Goal: Information Seeking & Learning: Learn about a topic

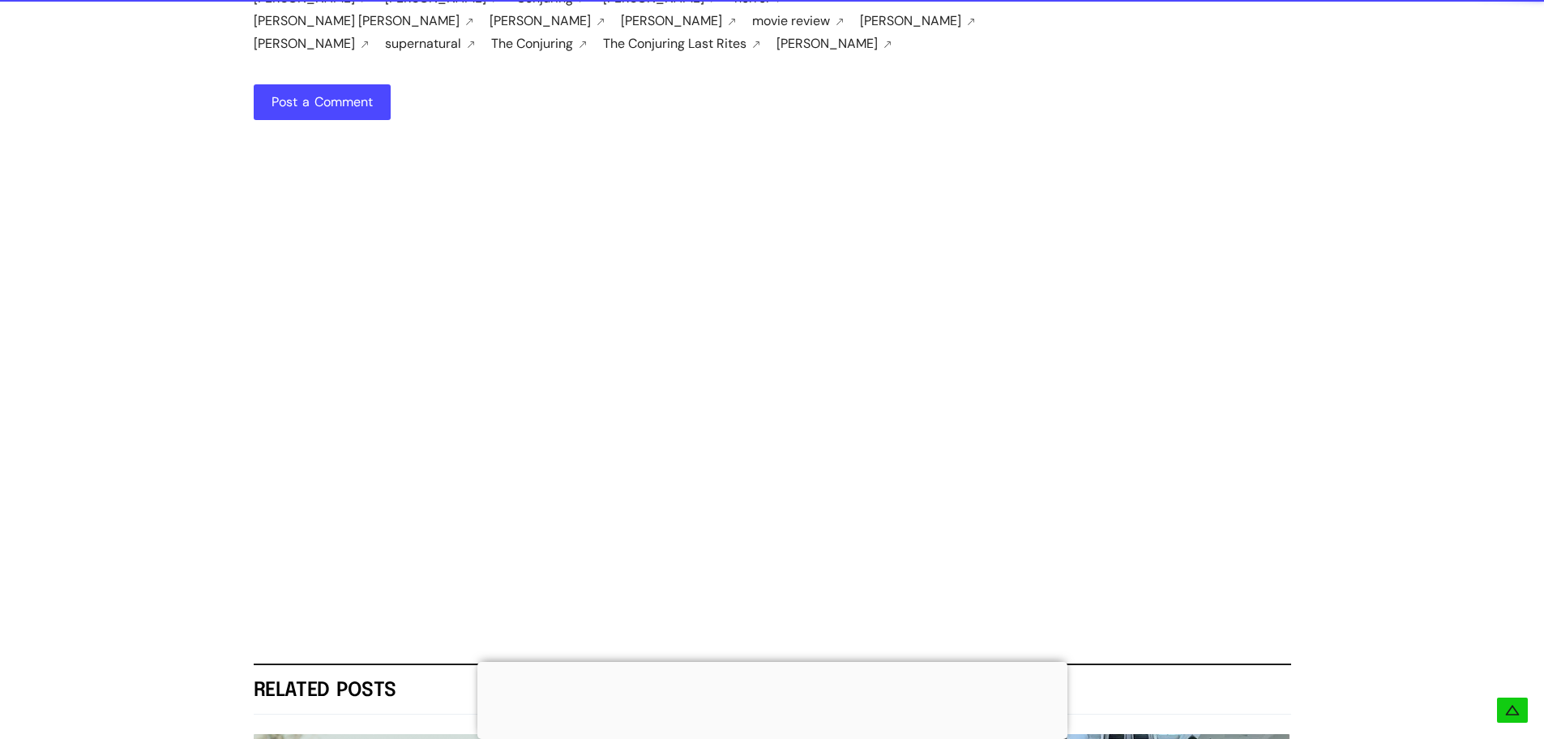
scroll to position [4053, 0]
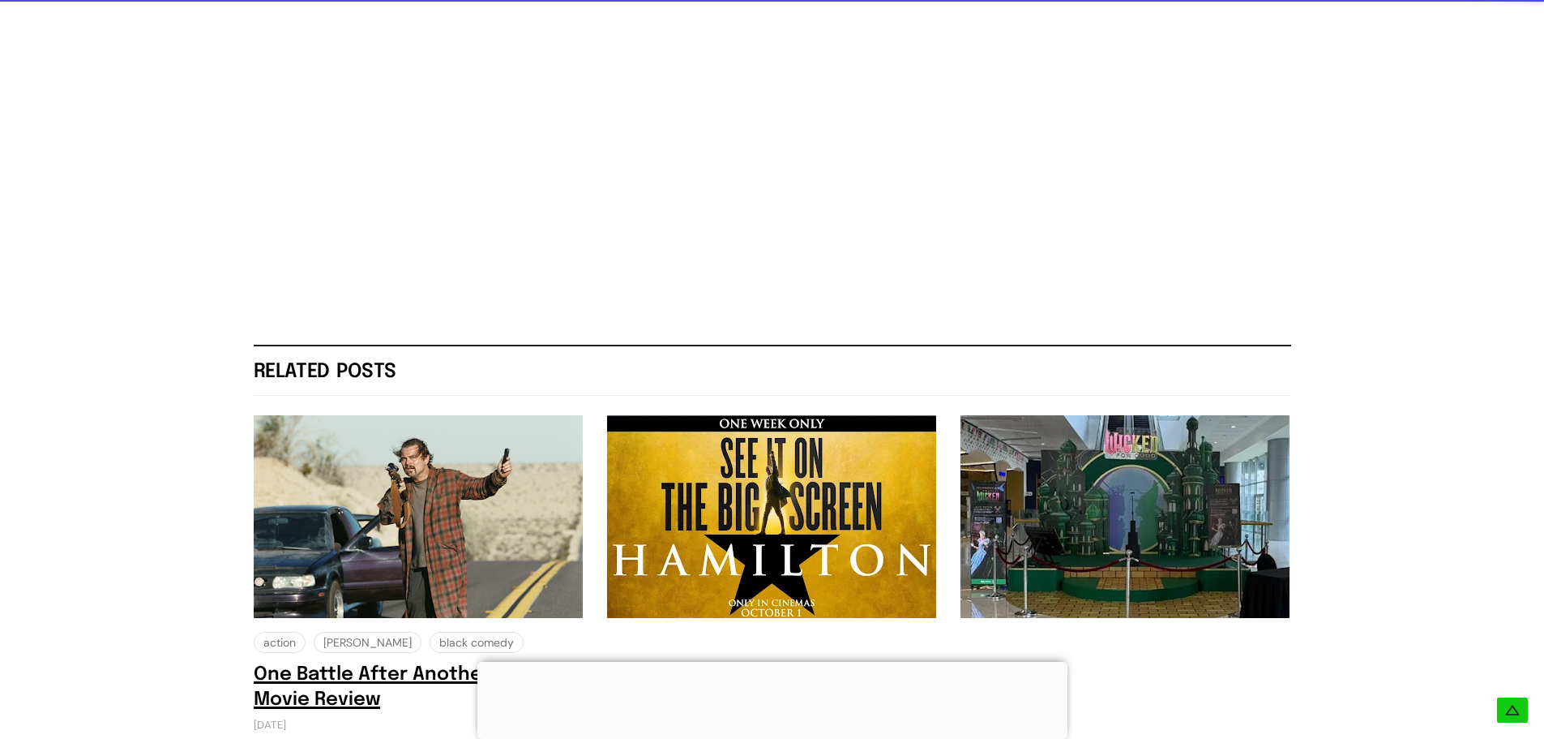
click at [334, 662] on h2 "One Battle After Another (2025) Movie Review" at bounding box center [418, 686] width 329 height 49
click at [341, 665] on link "One Battle After Another (2025) Movie Review" at bounding box center [405, 686] width 303 height 43
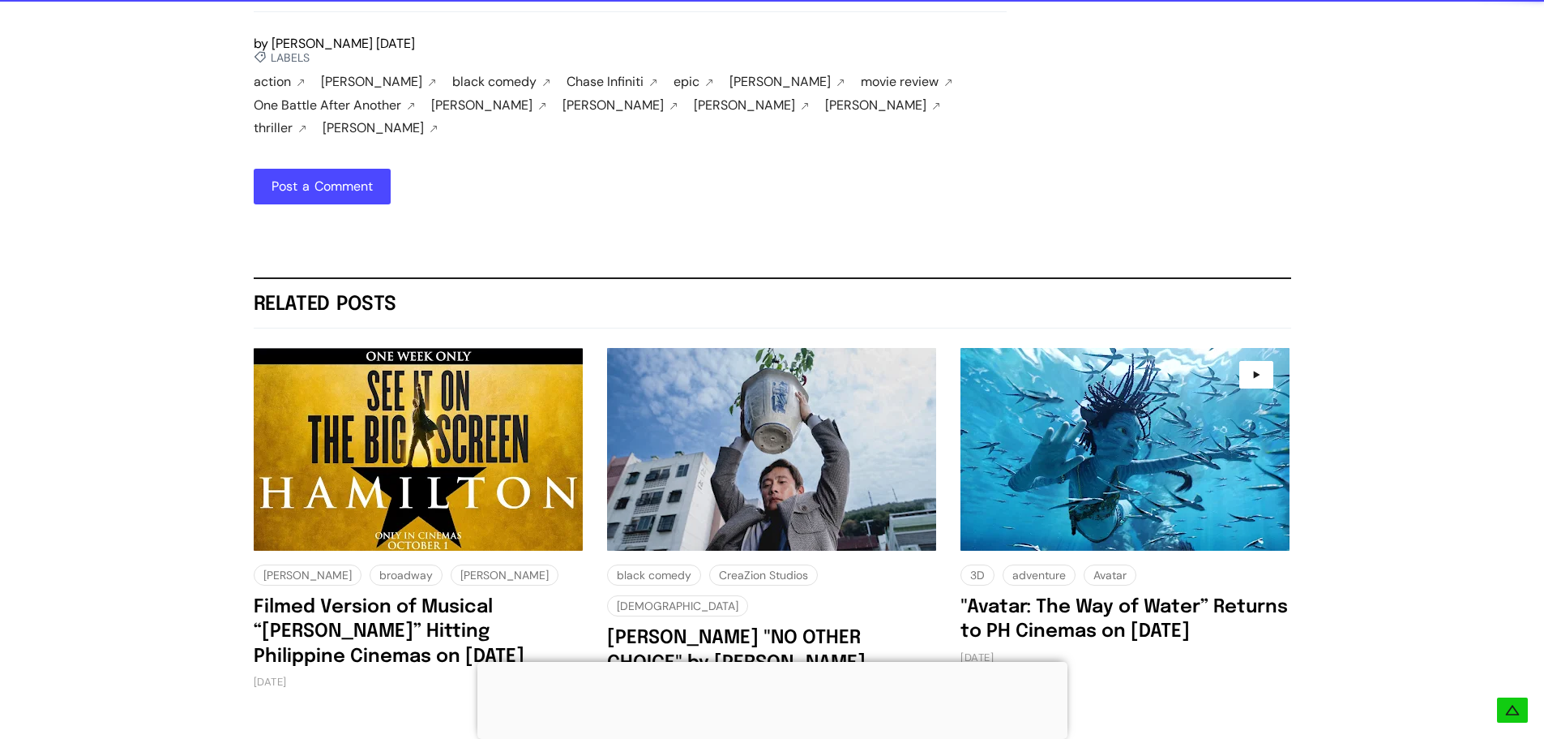
scroll to position [4296, 0]
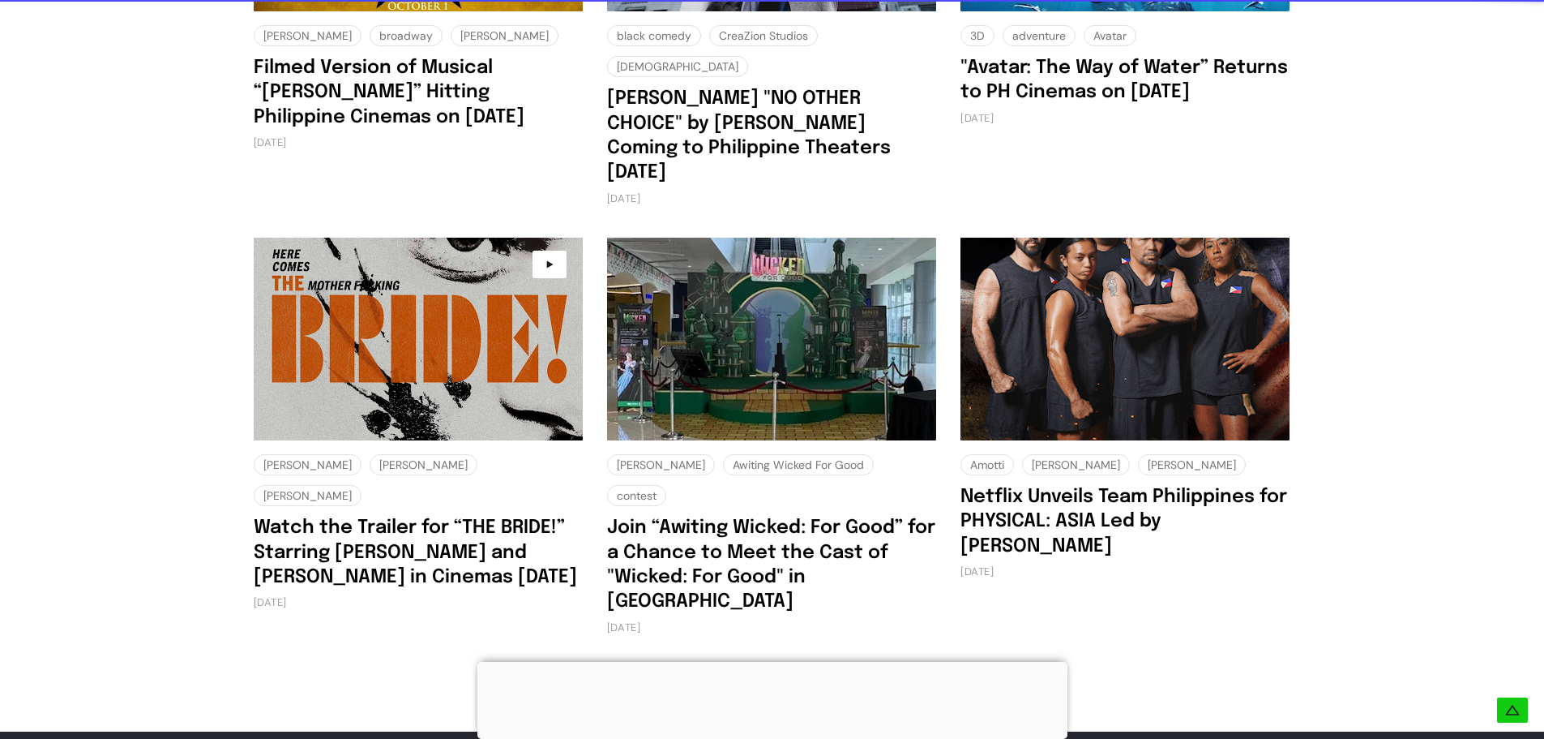
click at [392, 324] on img at bounding box center [418, 339] width 329 height 203
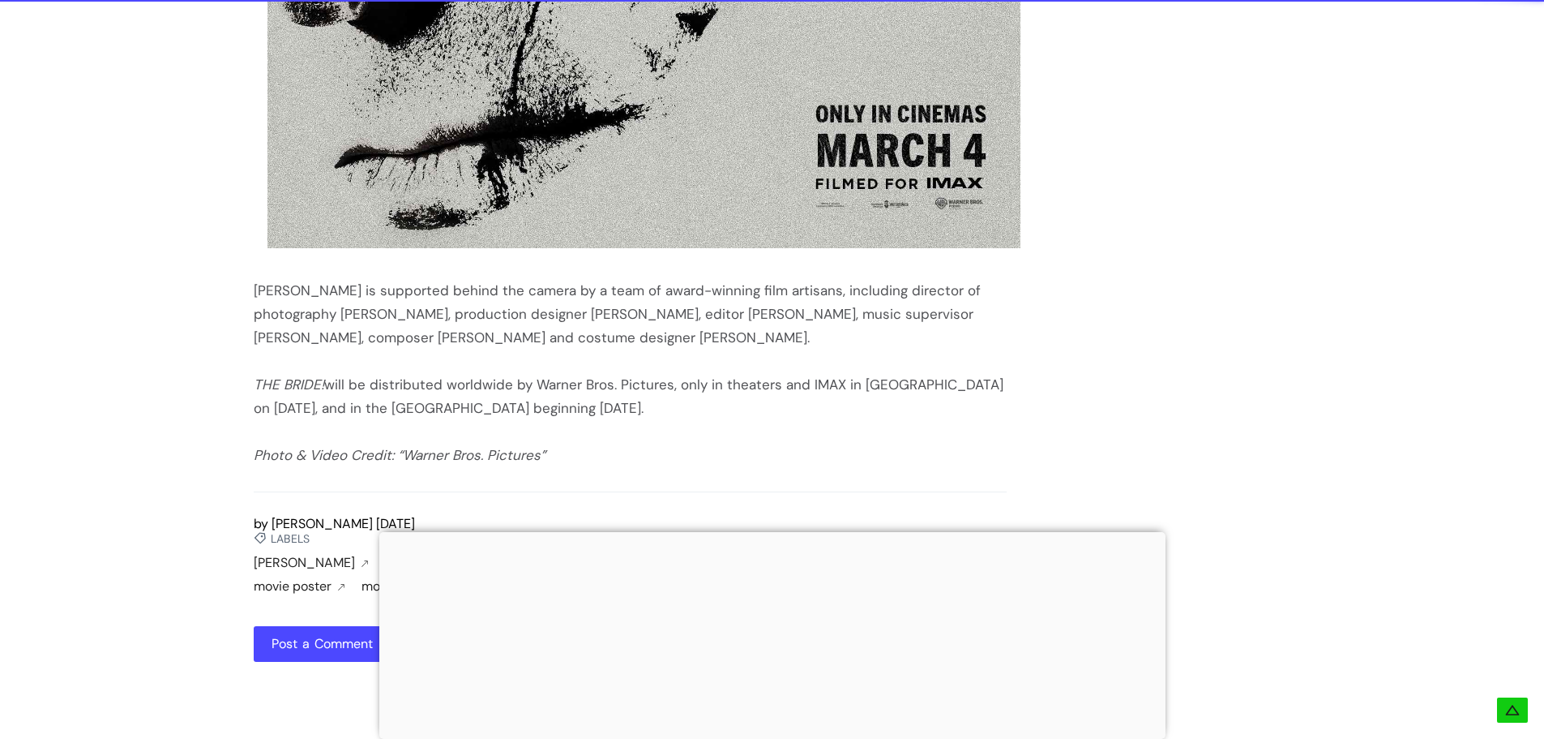
scroll to position [3324, 0]
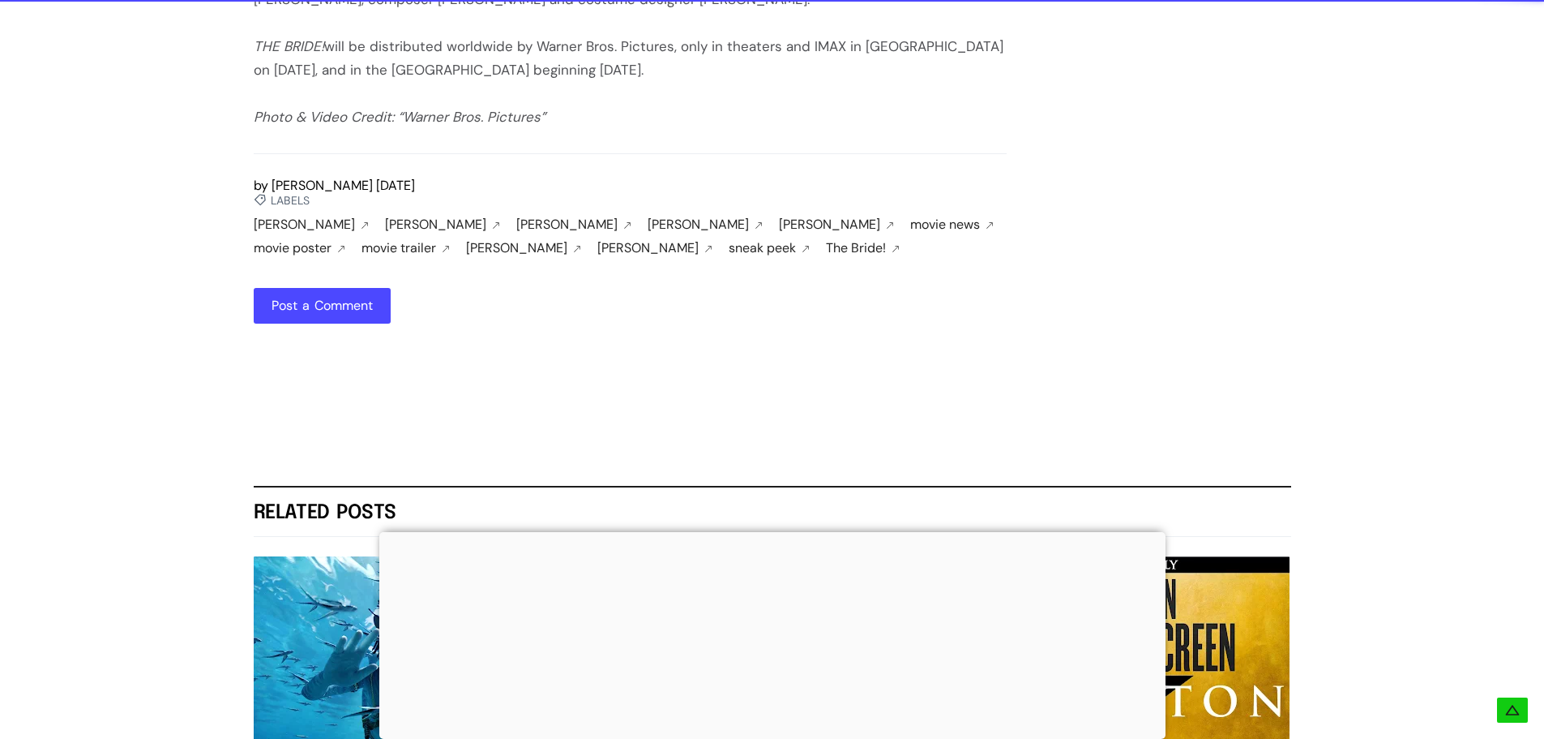
click at [759, 532] on div at bounding box center [772, 532] width 786 height 0
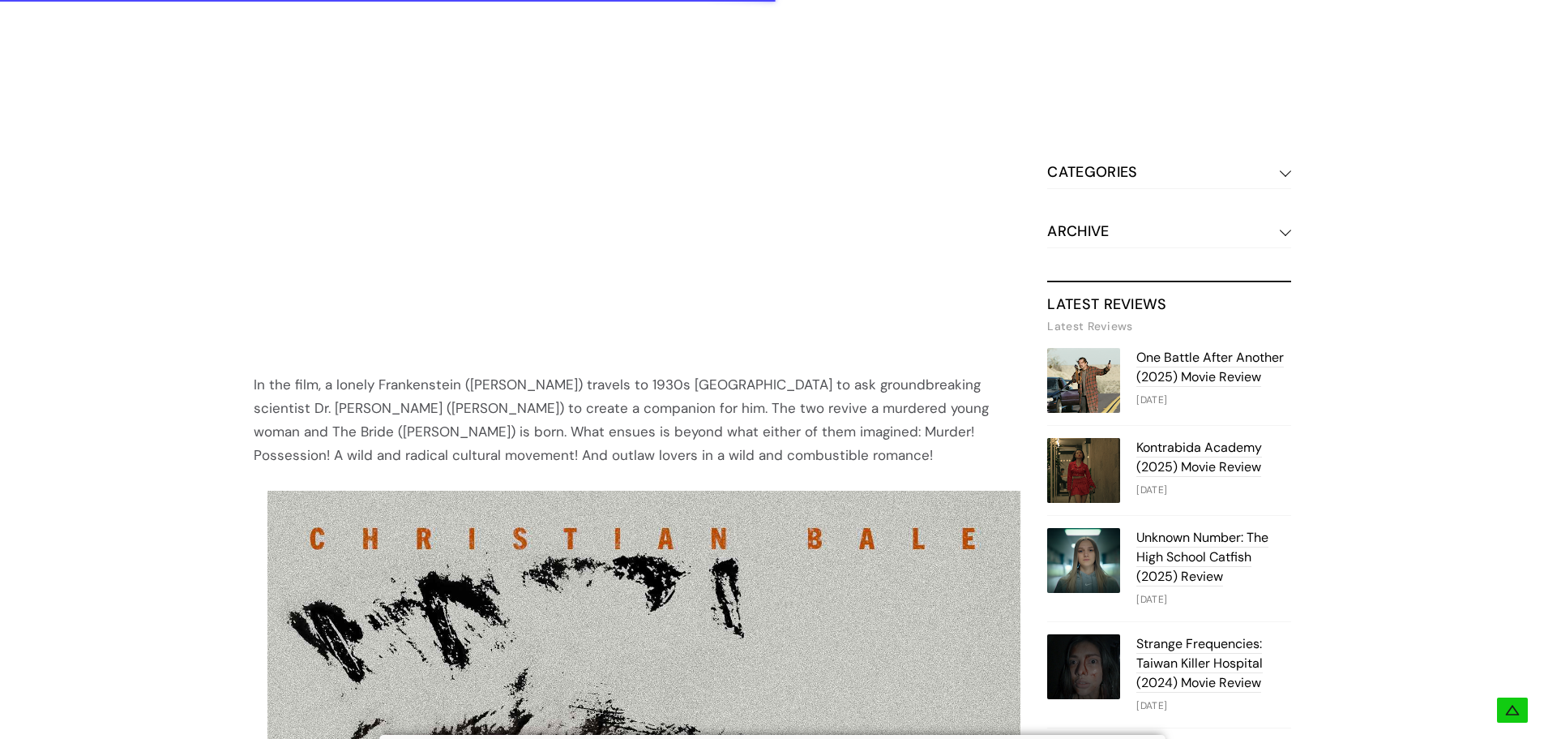
scroll to position [1621, 0]
